Goal: Check status: Check status

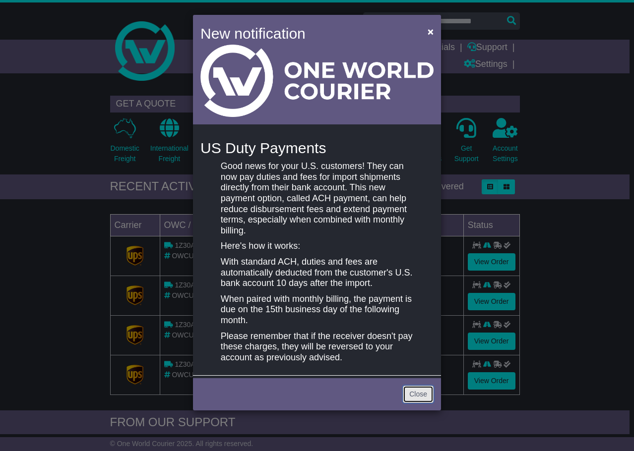
click at [415, 393] on link "Close" at bounding box center [418, 394] width 31 height 17
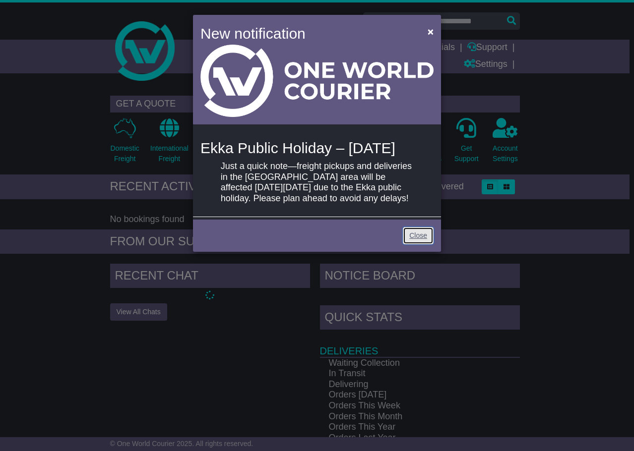
click at [413, 244] on link "Close" at bounding box center [418, 235] width 31 height 17
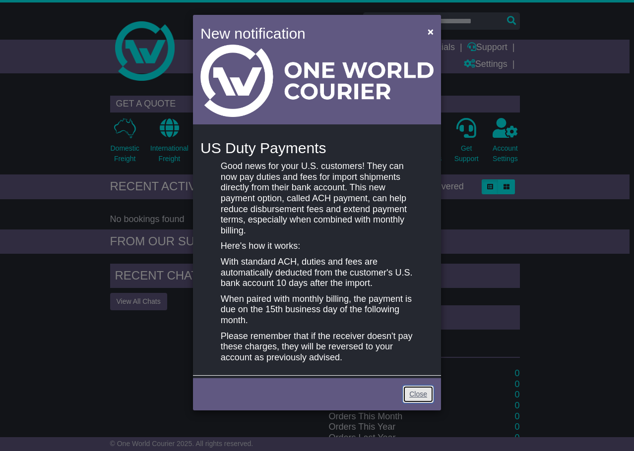
click at [417, 392] on link "Close" at bounding box center [418, 394] width 31 height 17
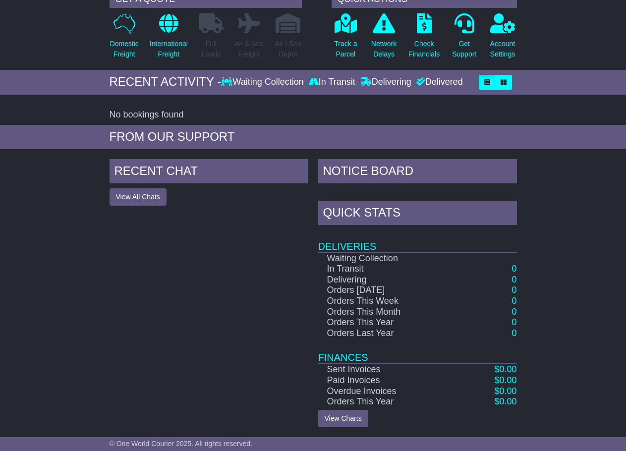
scroll to position [106, 0]
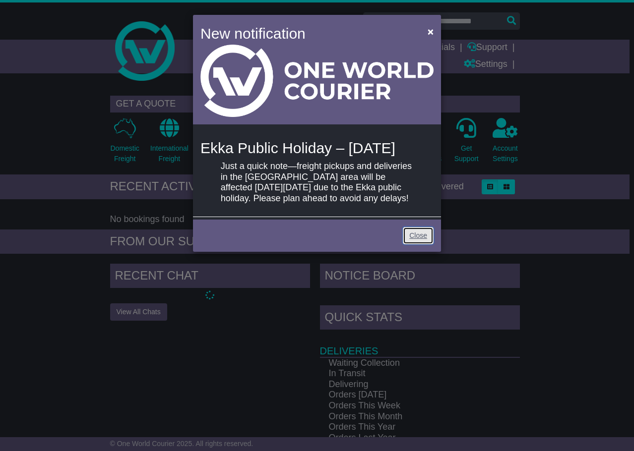
click at [414, 244] on link "Close" at bounding box center [418, 235] width 31 height 17
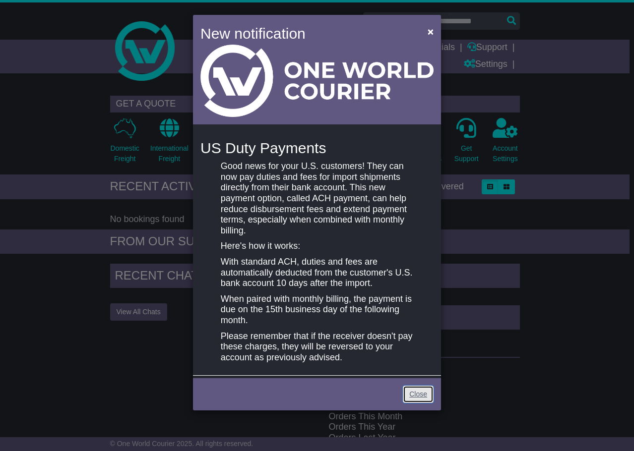
click at [411, 391] on link "Close" at bounding box center [418, 394] width 31 height 17
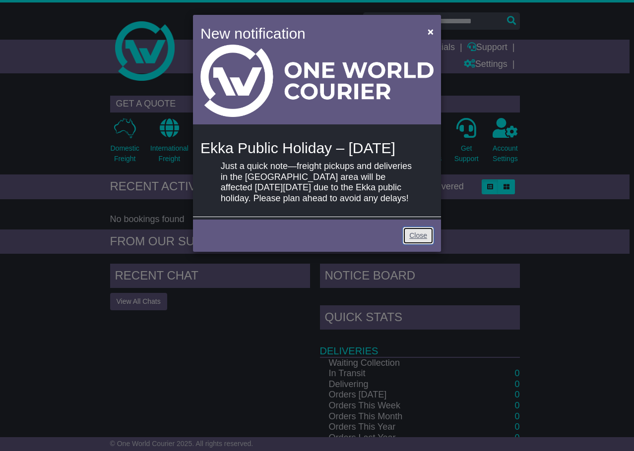
click at [423, 244] on link "Close" at bounding box center [418, 235] width 31 height 17
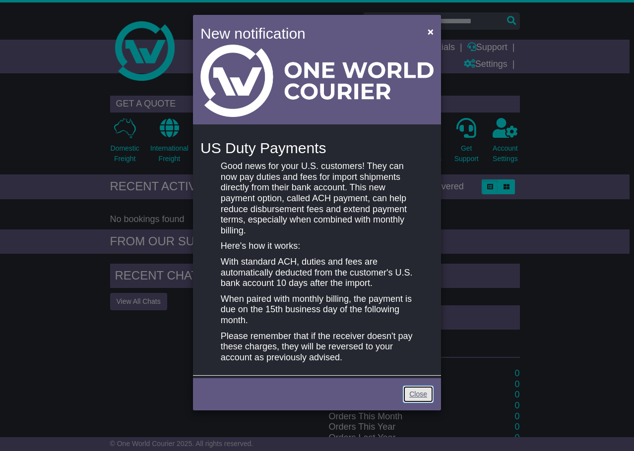
click at [413, 392] on link "Close" at bounding box center [418, 394] width 31 height 17
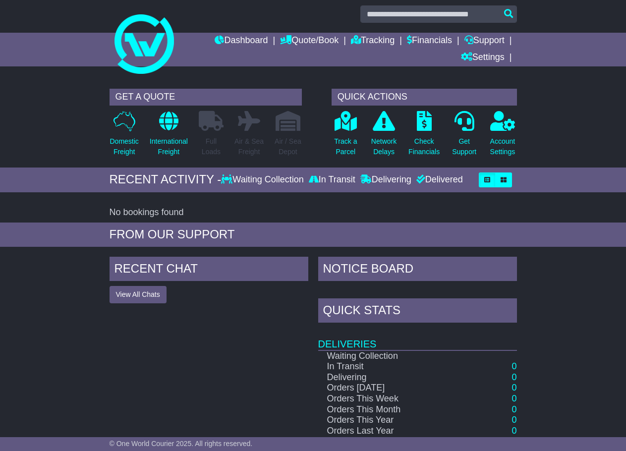
scroll to position [6, 0]
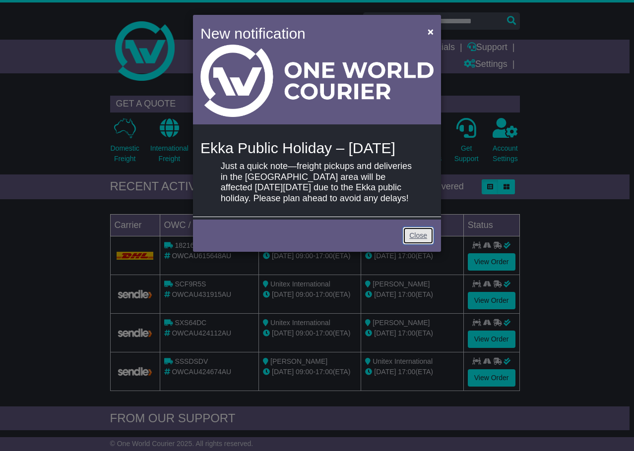
click at [420, 244] on link "Close" at bounding box center [418, 235] width 31 height 17
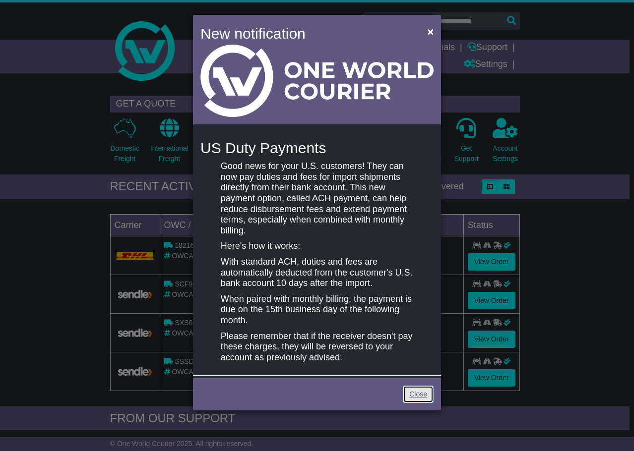
click at [420, 396] on link "Close" at bounding box center [418, 394] width 31 height 17
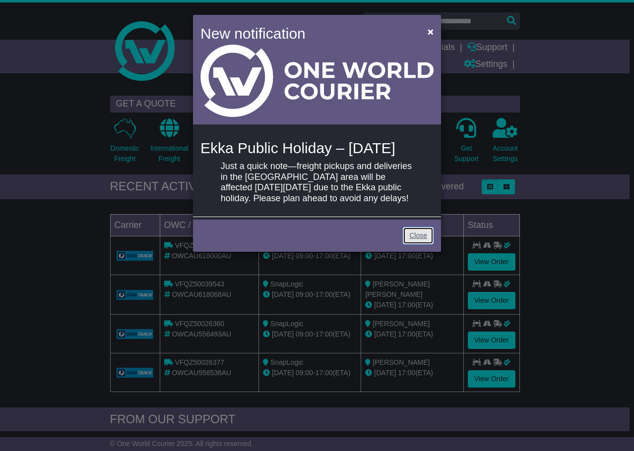
click at [422, 244] on link "Close" at bounding box center [418, 235] width 31 height 17
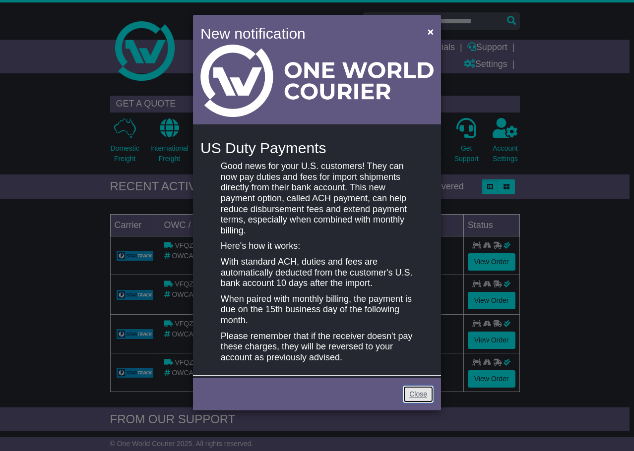
click at [410, 388] on link "Close" at bounding box center [418, 394] width 31 height 17
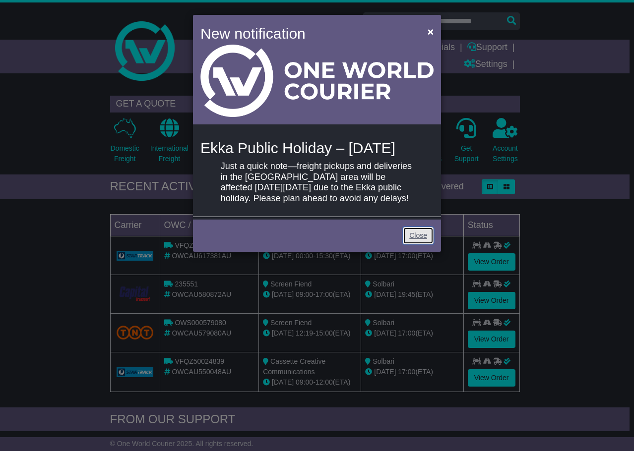
click at [417, 244] on link "Close" at bounding box center [418, 235] width 31 height 17
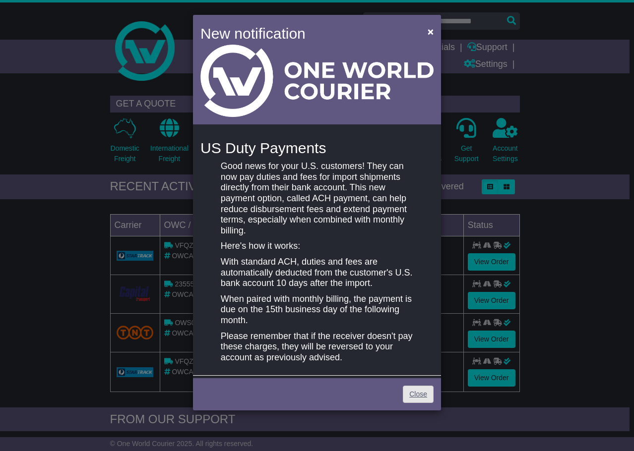
drag, startPoint x: 422, startPoint y: 378, endPoint x: 425, endPoint y: 389, distance: 11.3
click at [425, 388] on div "New notification × US Duty Payments Good news for your U.S. customers! They can…" at bounding box center [317, 213] width 248 height 396
click at [426, 392] on link "Close" at bounding box center [418, 394] width 31 height 17
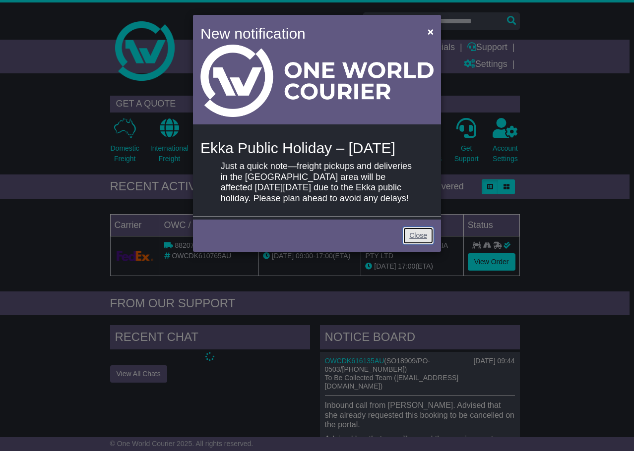
click at [427, 244] on link "Close" at bounding box center [418, 235] width 31 height 17
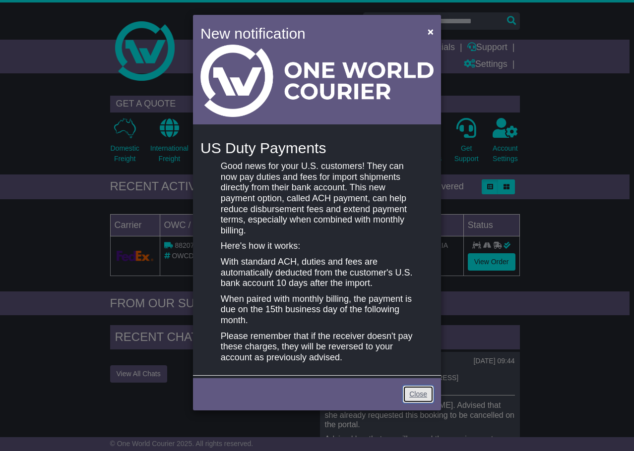
click at [423, 386] on link "Close" at bounding box center [418, 394] width 31 height 17
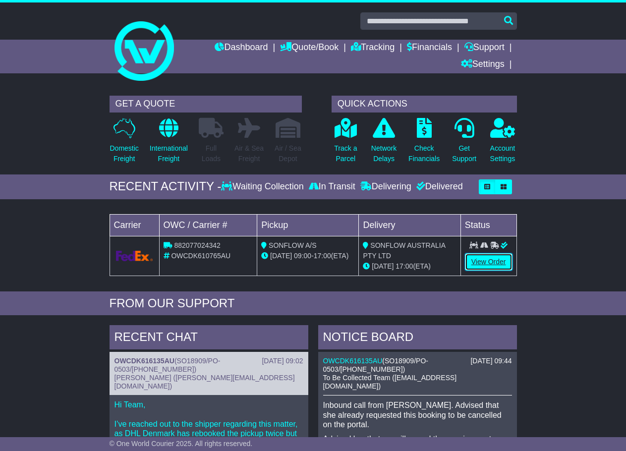
click at [479, 257] on link "View Order" at bounding box center [489, 261] width 48 height 17
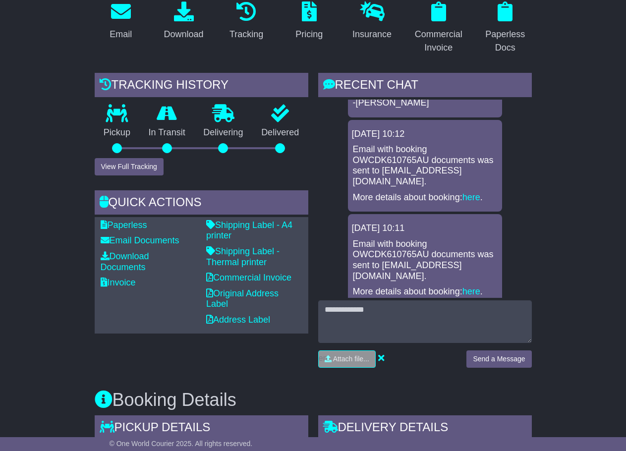
scroll to position [144, 0]
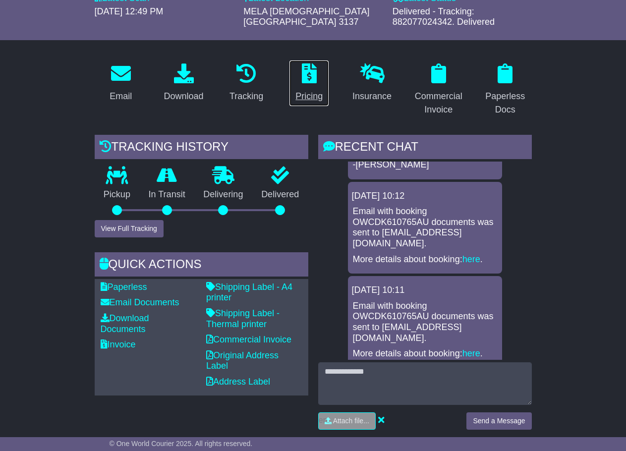
click at [303, 87] on link "Pricing" at bounding box center [309, 83] width 40 height 47
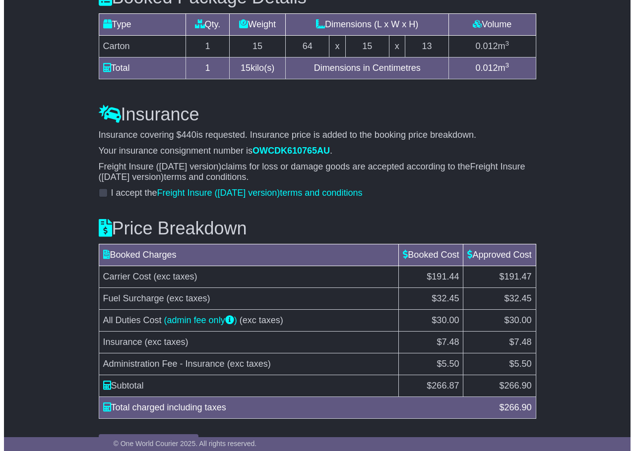
scroll to position [1136, 0]
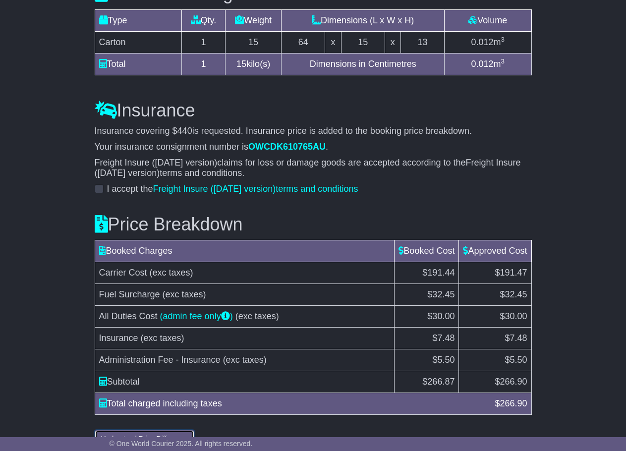
click at [153, 430] on button "Understand Price Difference" at bounding box center [145, 438] width 100 height 17
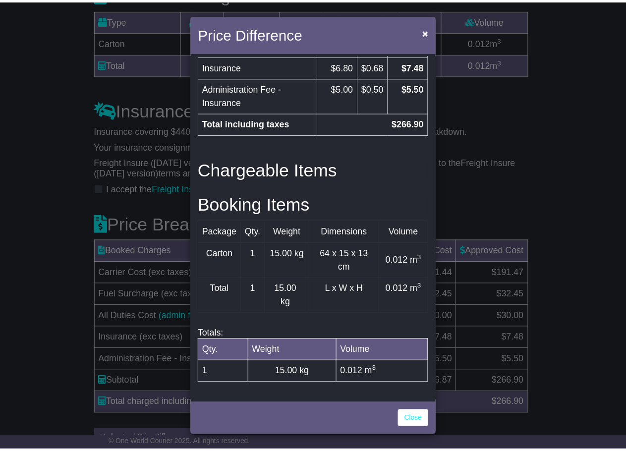
scroll to position [487, 0]
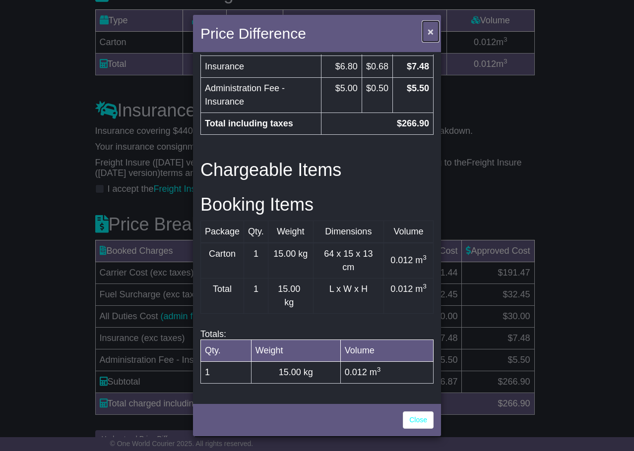
click at [427, 31] on span "×" at bounding box center [430, 31] width 6 height 11
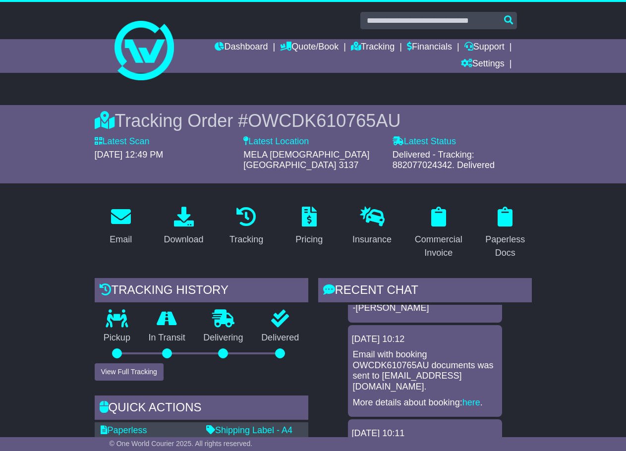
scroll to position [0, 0]
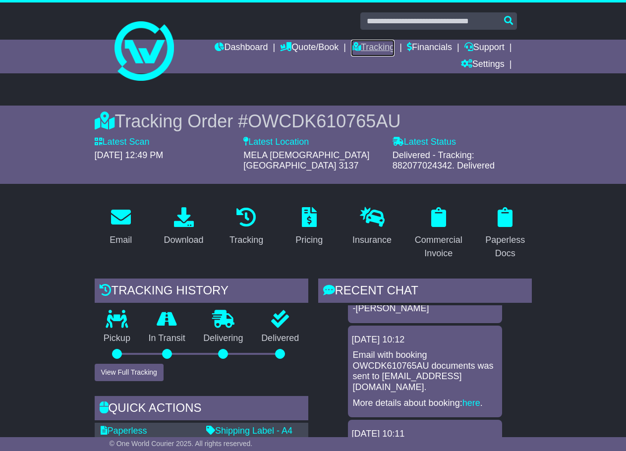
click at [372, 44] on link "Tracking" at bounding box center [373, 48] width 44 height 17
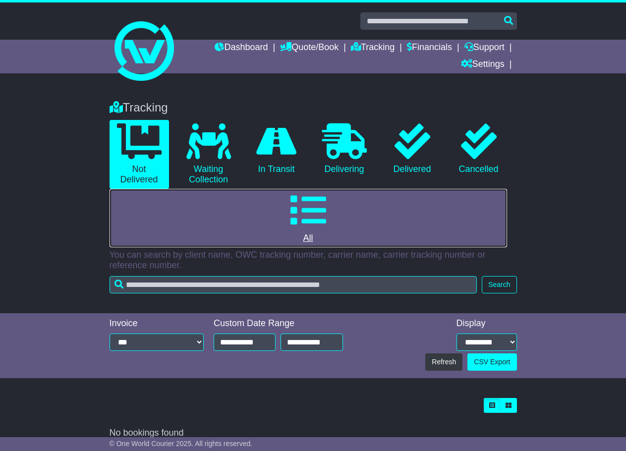
click at [313, 221] on icon at bounding box center [309, 210] width 36 height 36
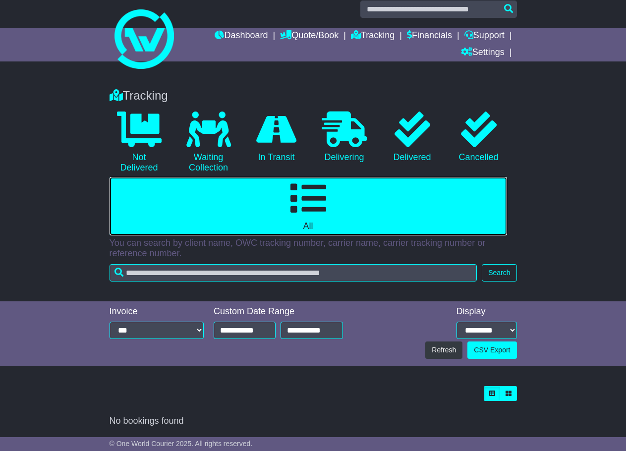
scroll to position [12, 0]
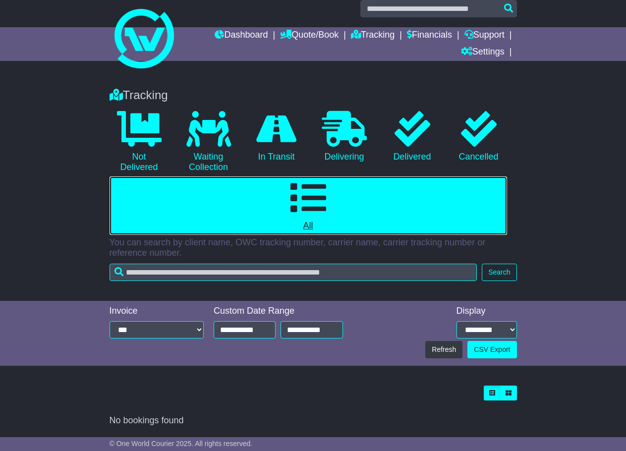
click at [306, 210] on icon at bounding box center [309, 198] width 36 height 36
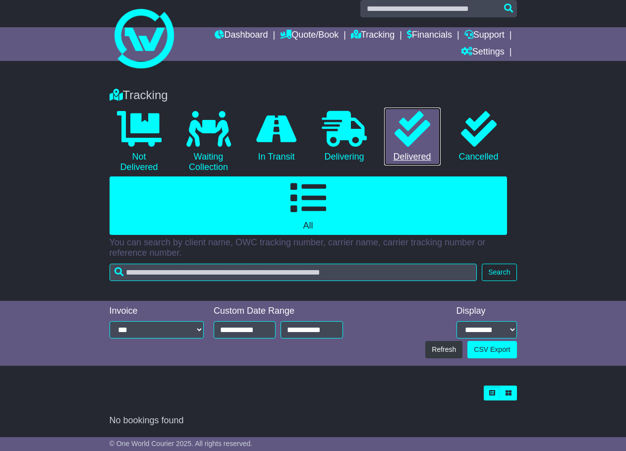
click at [417, 122] on icon at bounding box center [413, 129] width 36 height 36
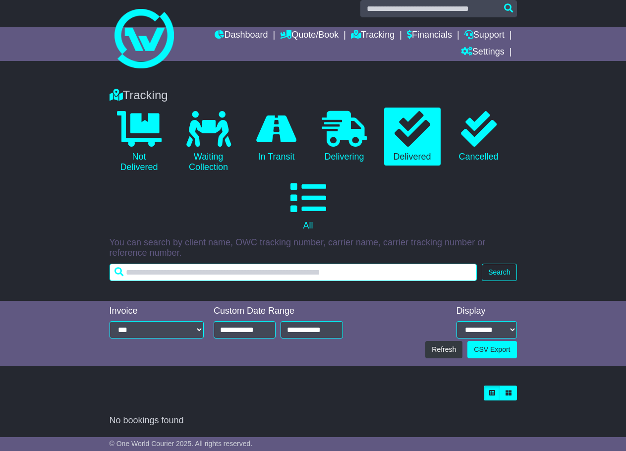
click at [248, 271] on input "text" at bounding box center [294, 272] width 368 height 17
paste input "**********"
drag, startPoint x: 228, startPoint y: 275, endPoint x: 187, endPoint y: 273, distance: 40.2
click at [187, 273] on input "**********" at bounding box center [294, 272] width 368 height 17
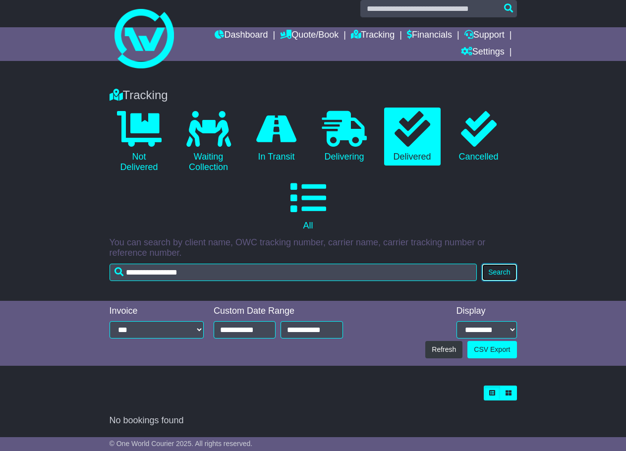
click at [499, 275] on button "Search" at bounding box center [499, 272] width 35 height 17
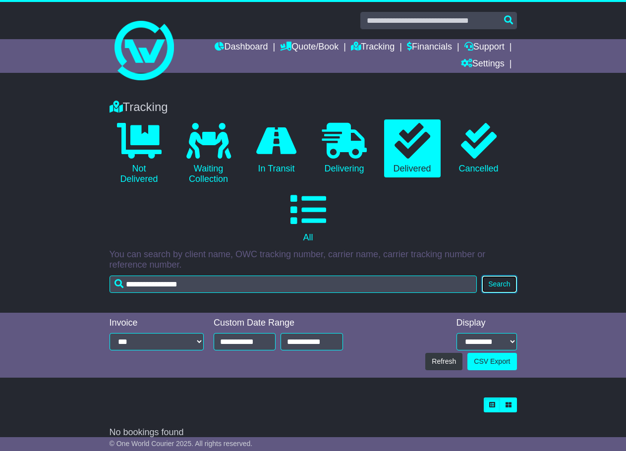
scroll to position [0, 0]
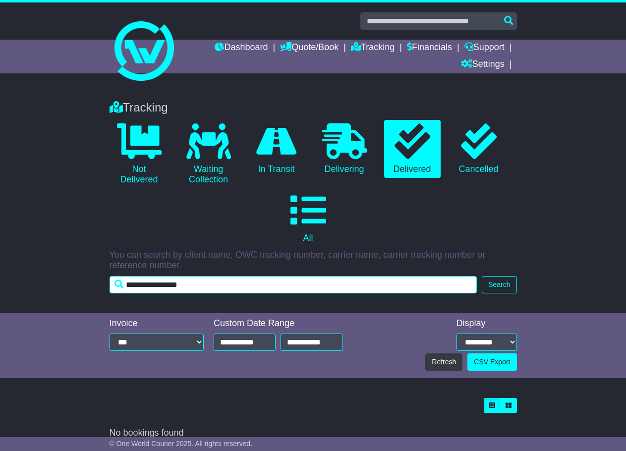
drag, startPoint x: 207, startPoint y: 284, endPoint x: 70, endPoint y: 285, distance: 136.4
click at [70, 285] on div "Tracking 0 Not Delivered 0 Waiting Collection 0 In Transit 0 Delivering 0" at bounding box center [313, 202] width 626 height 223
type input "******"
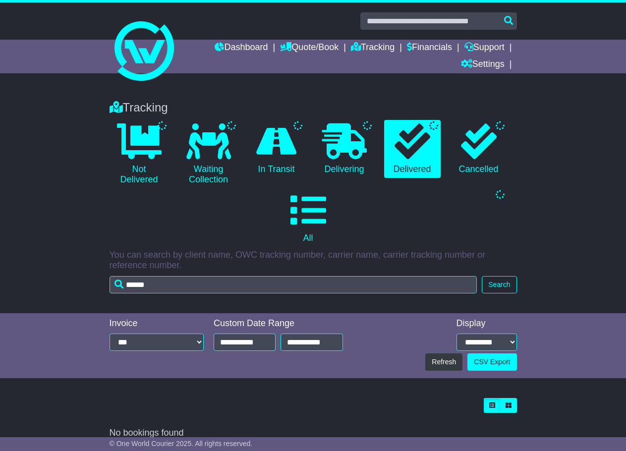
click at [487, 274] on div "Tracking Not Delivered Waiting Collection In Transit Delivering Delivered" at bounding box center [314, 195] width 418 height 208
click at [501, 284] on button "Search" at bounding box center [499, 284] width 35 height 17
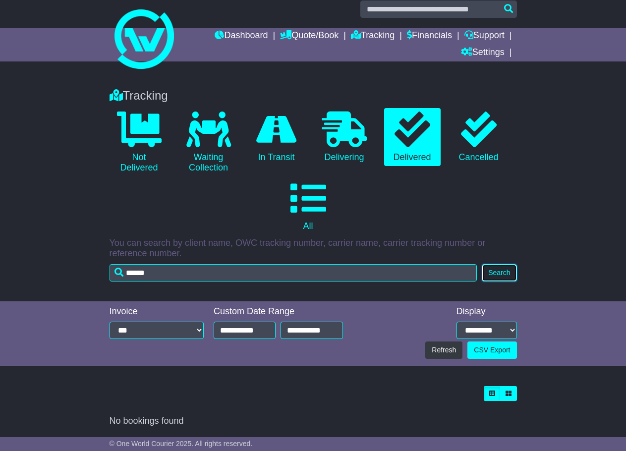
scroll to position [12, 0]
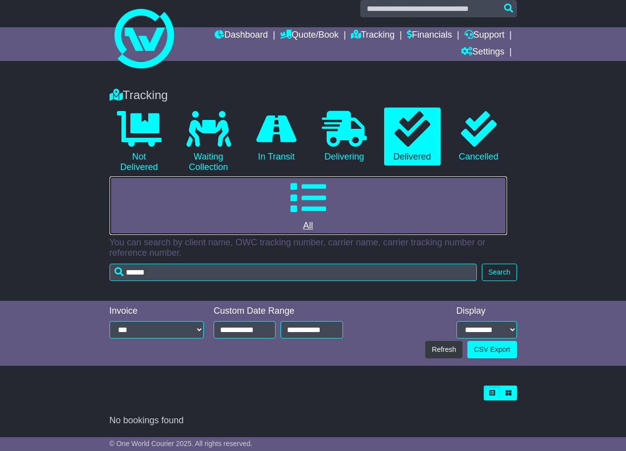
click at [312, 191] on icon at bounding box center [309, 198] width 36 height 36
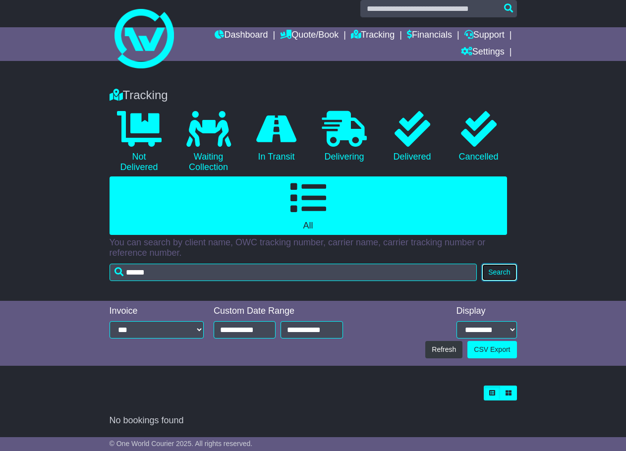
click at [488, 267] on button "Search" at bounding box center [499, 272] width 35 height 17
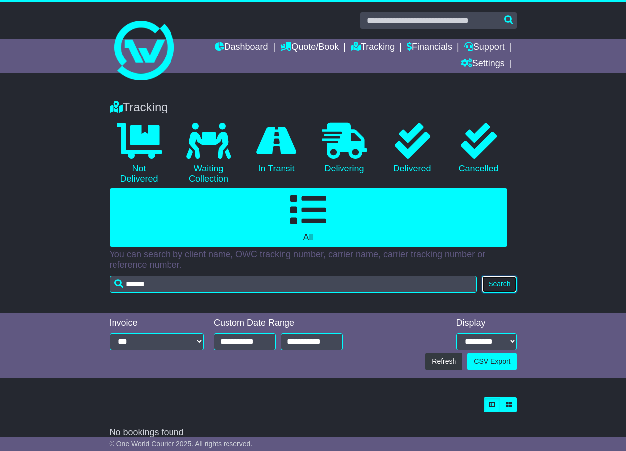
scroll to position [0, 0]
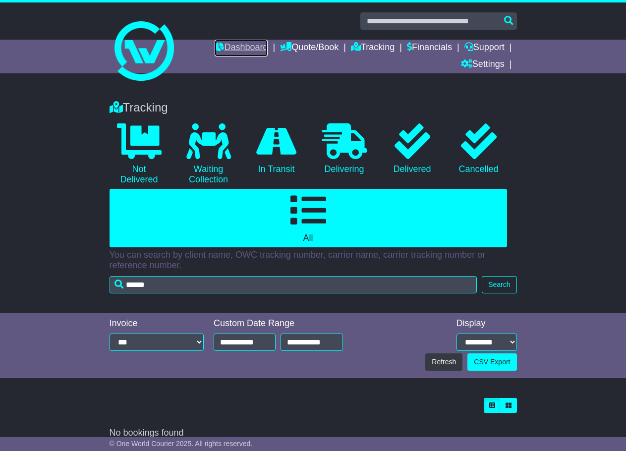
click at [238, 46] on link "Dashboard" at bounding box center [241, 48] width 53 height 17
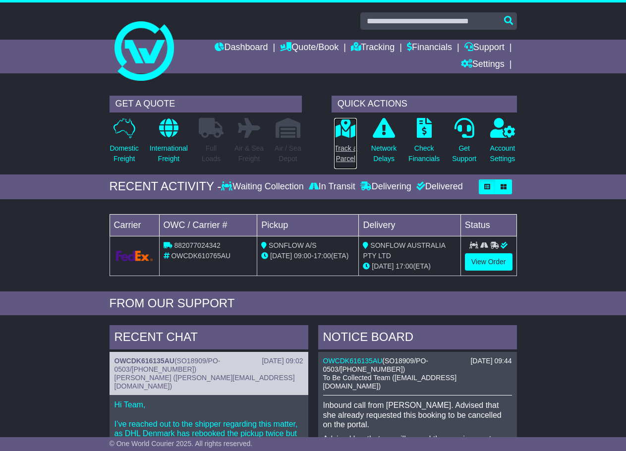
click at [352, 121] on icon at bounding box center [346, 128] width 22 height 20
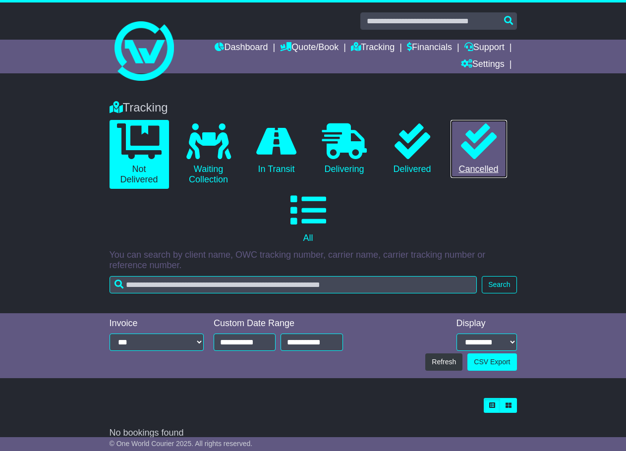
click at [488, 138] on icon at bounding box center [479, 141] width 36 height 36
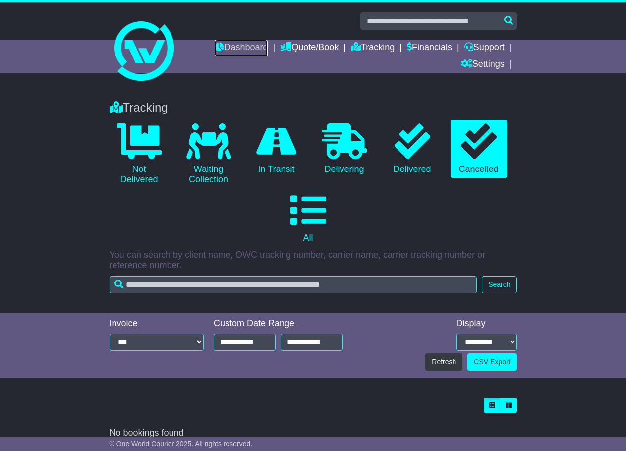
click at [242, 44] on link "Dashboard" at bounding box center [241, 48] width 53 height 17
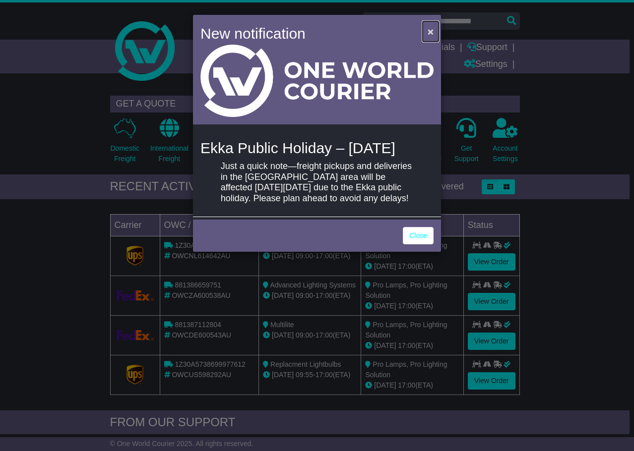
click at [428, 29] on span "×" at bounding box center [430, 31] width 6 height 11
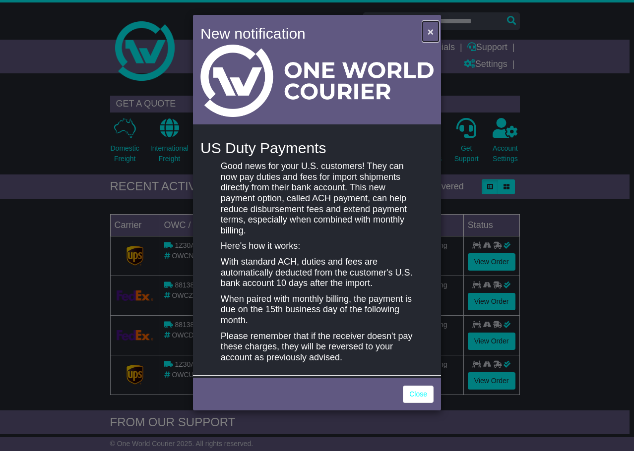
click at [431, 31] on span "×" at bounding box center [430, 31] width 6 height 11
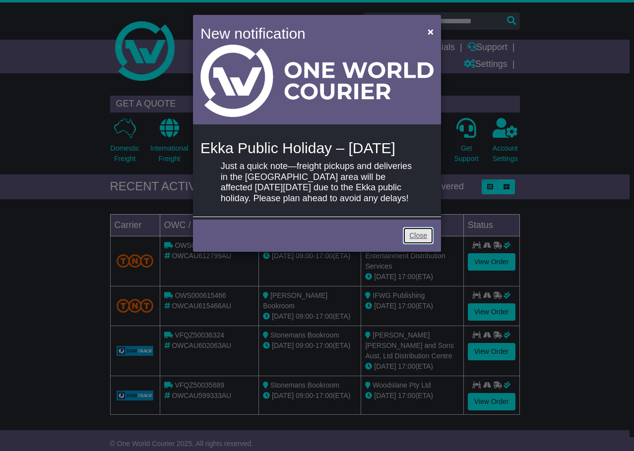
click at [417, 244] on link "Close" at bounding box center [418, 235] width 31 height 17
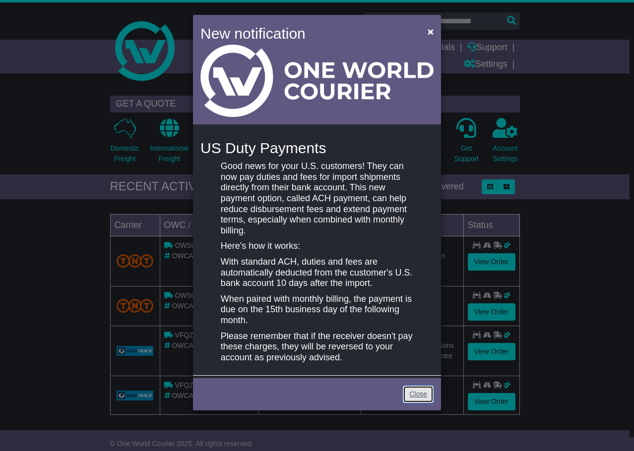
click at [408, 390] on link "Close" at bounding box center [418, 394] width 31 height 17
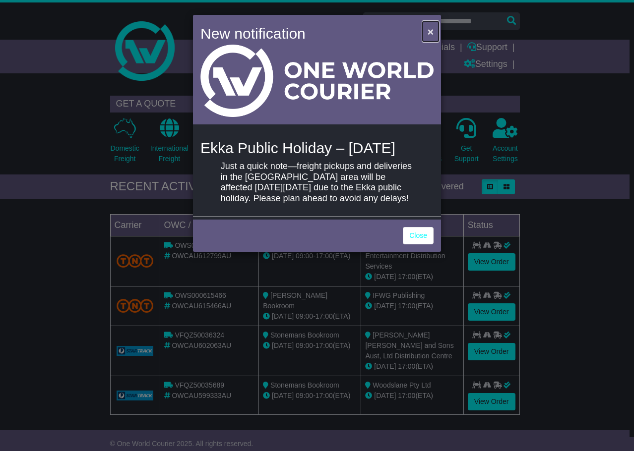
click at [427, 27] on span "×" at bounding box center [430, 31] width 6 height 11
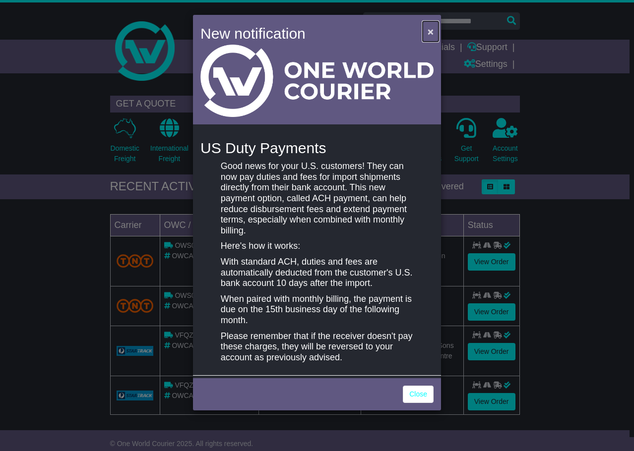
click at [427, 28] on span "×" at bounding box center [430, 31] width 6 height 11
